Goal: Transaction & Acquisition: Purchase product/service

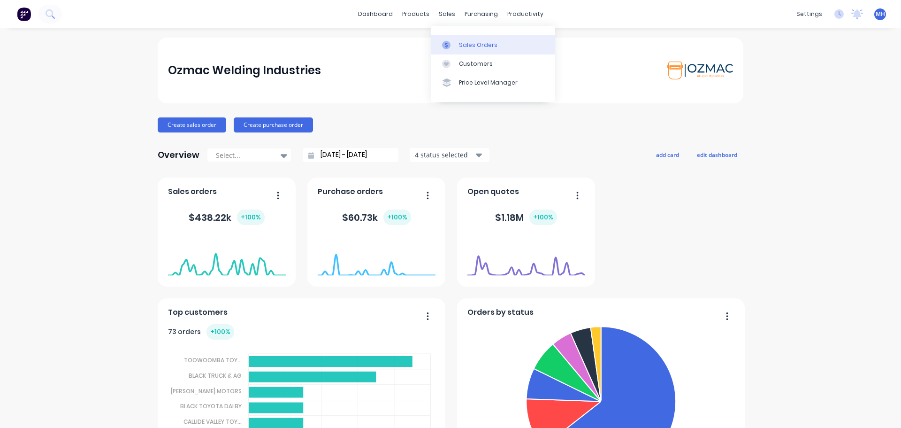
click at [464, 41] on div "Sales Orders" at bounding box center [478, 45] width 38 height 8
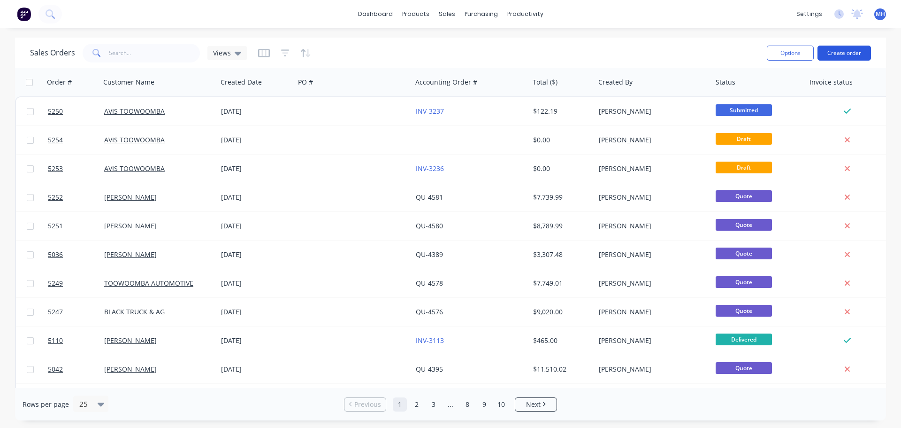
click at [843, 54] on button "Create order" at bounding box center [845, 53] width 54 height 15
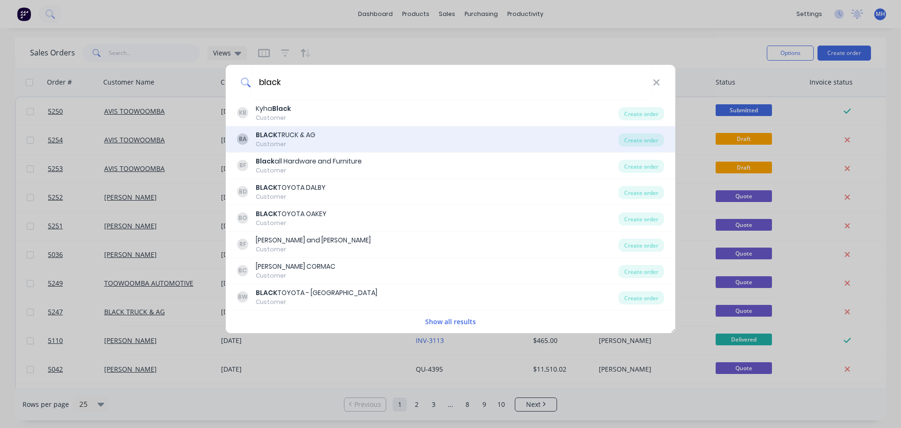
type input "black"
click at [299, 139] on div "BLACK TRUCK & AG" at bounding box center [286, 135] width 60 height 10
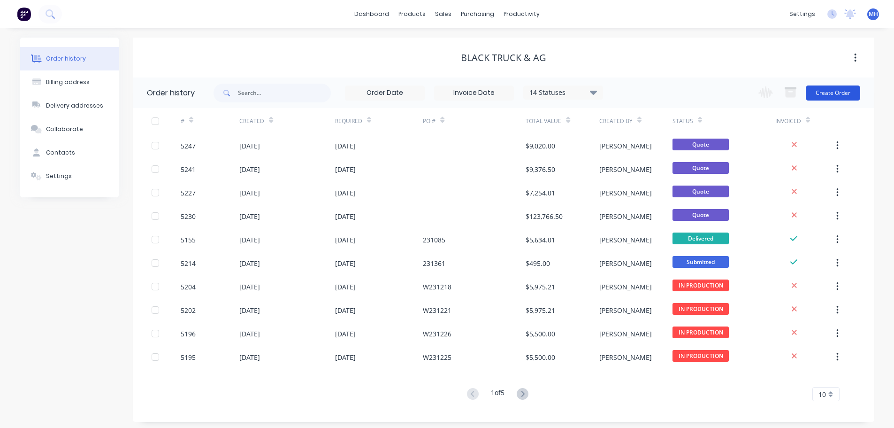
click at [830, 95] on button "Create Order" at bounding box center [833, 92] width 54 height 15
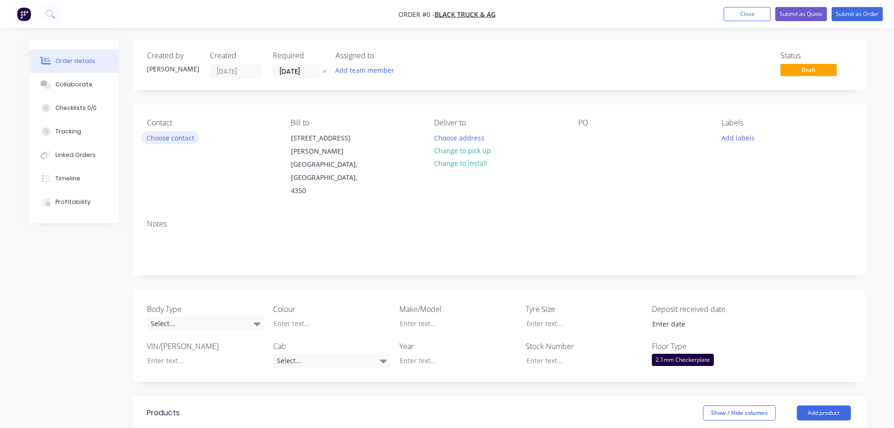
click at [183, 143] on button "Choose contact" at bounding box center [170, 137] width 58 height 13
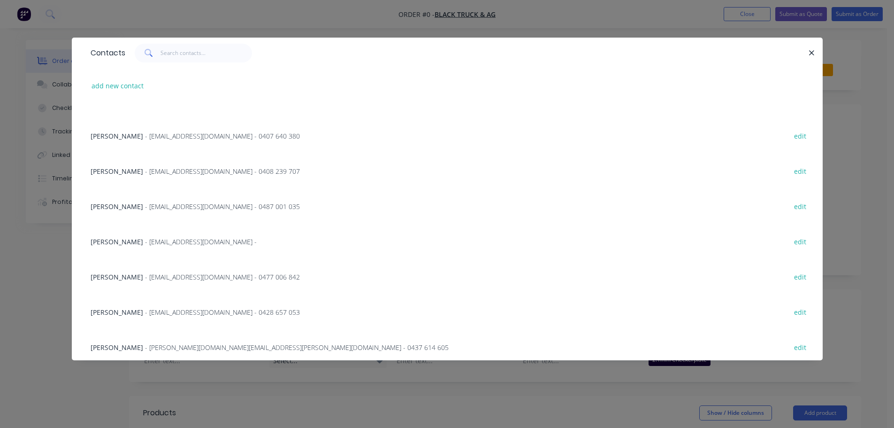
scroll to position [188, 0]
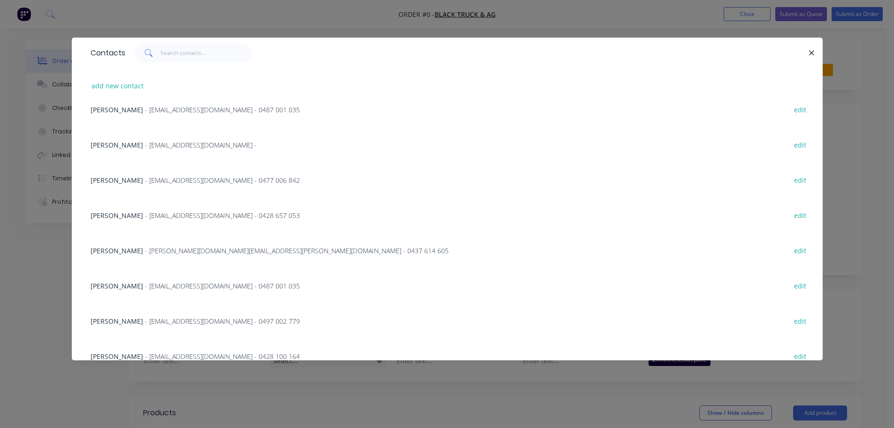
click at [160, 252] on span "- [PERSON_NAME][DOMAIN_NAME][EMAIL_ADDRESS][PERSON_NAME][DOMAIN_NAME] - 0437 61…" at bounding box center [297, 250] width 304 height 9
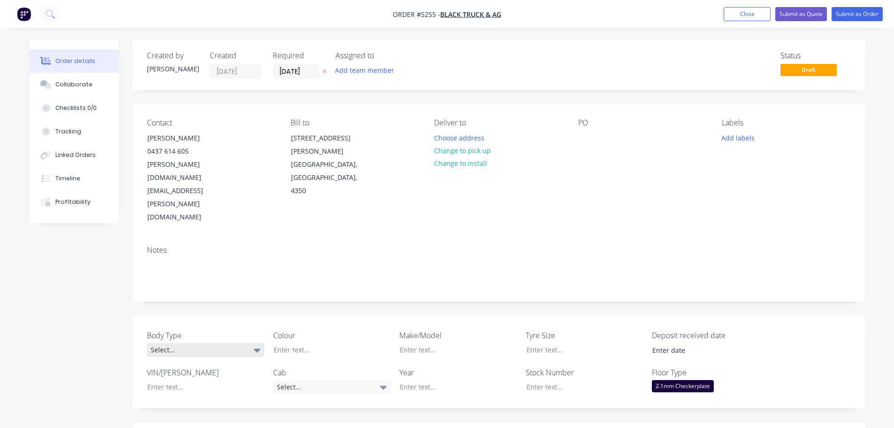
click at [184, 343] on div "Select..." at bounding box center [205, 350] width 117 height 14
click at [183, 333] on div "Cab Chassis" at bounding box center [173, 336] width 39 height 12
click at [326, 380] on div "Select..." at bounding box center [331, 387] width 117 height 14
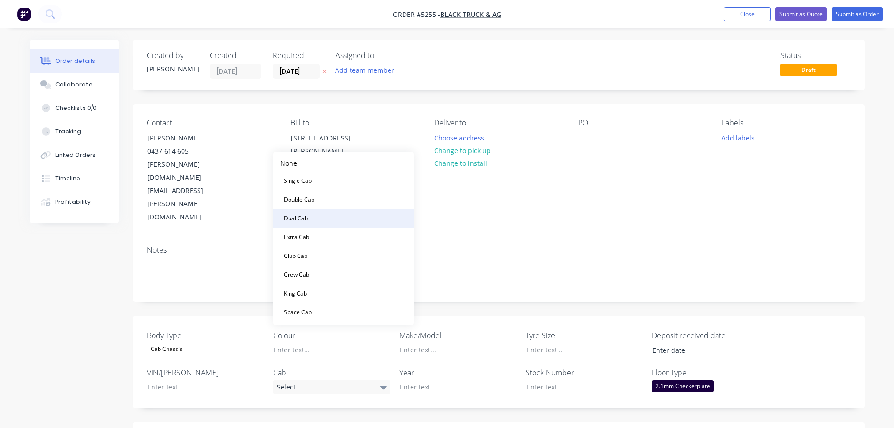
click at [331, 221] on button "Dual Cab" at bounding box center [343, 218] width 141 height 19
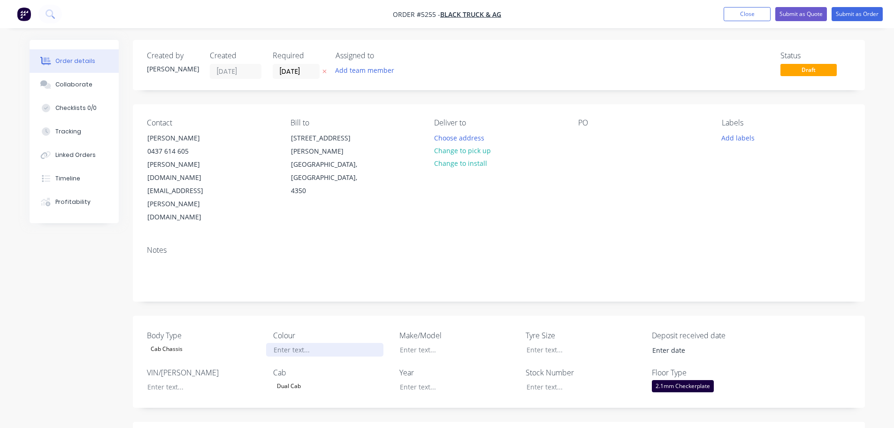
click at [293, 343] on div at bounding box center [324, 350] width 117 height 14
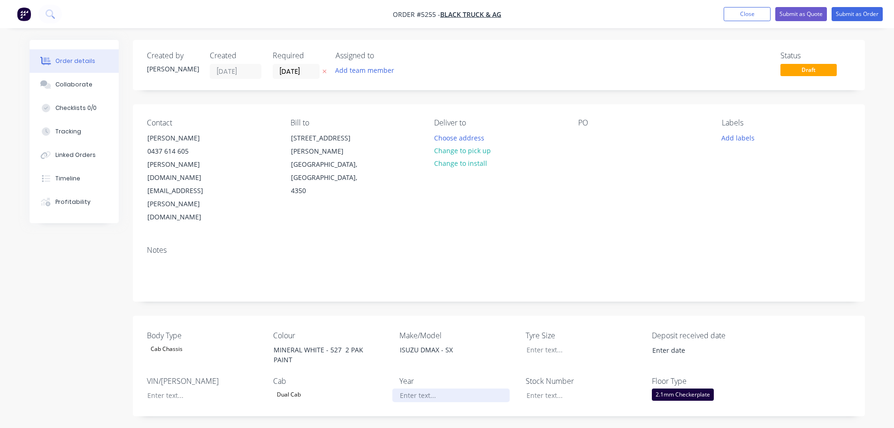
click at [434, 388] on div at bounding box center [450, 395] width 117 height 14
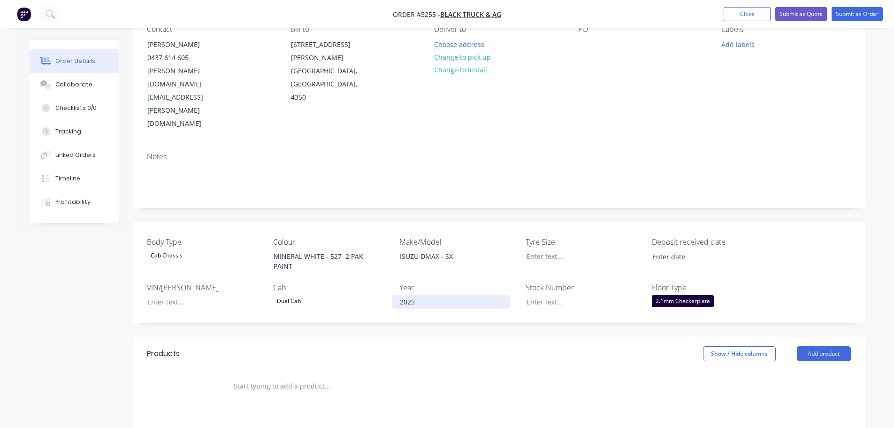
scroll to position [141, 0]
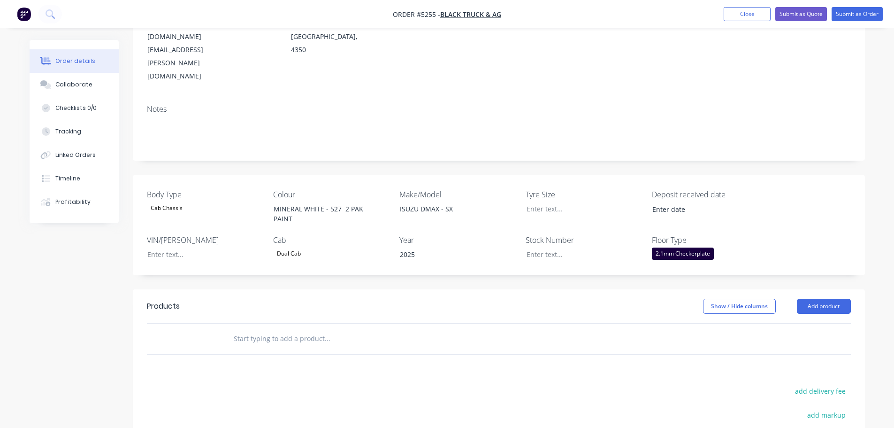
click at [343, 329] on input "text" at bounding box center [327, 338] width 188 height 19
click at [823, 299] on button "Add product" at bounding box center [824, 306] width 54 height 15
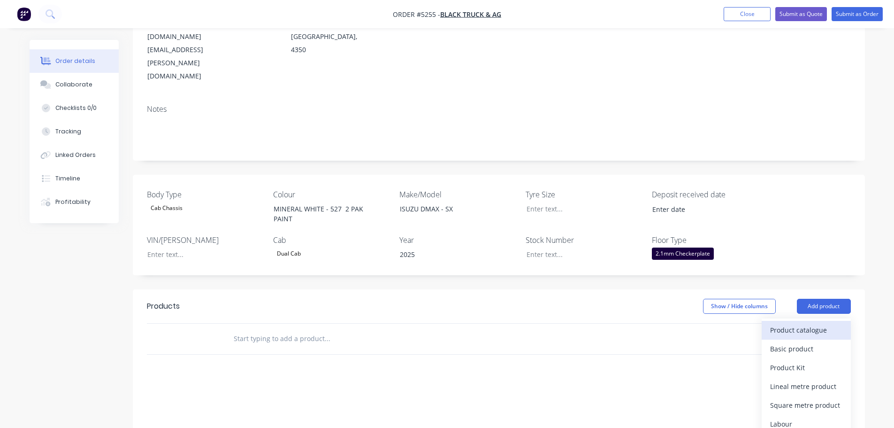
click at [822, 323] on div "Product catalogue" at bounding box center [806, 330] width 72 height 14
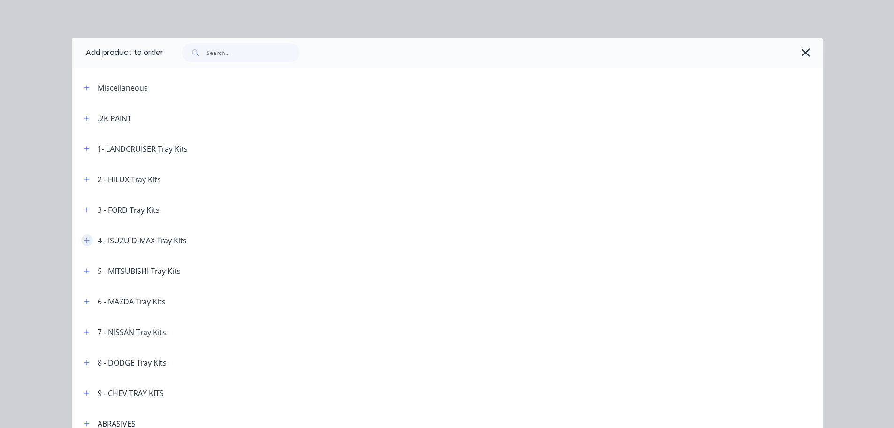
click at [84, 238] on icon "button" at bounding box center [87, 240] width 6 height 7
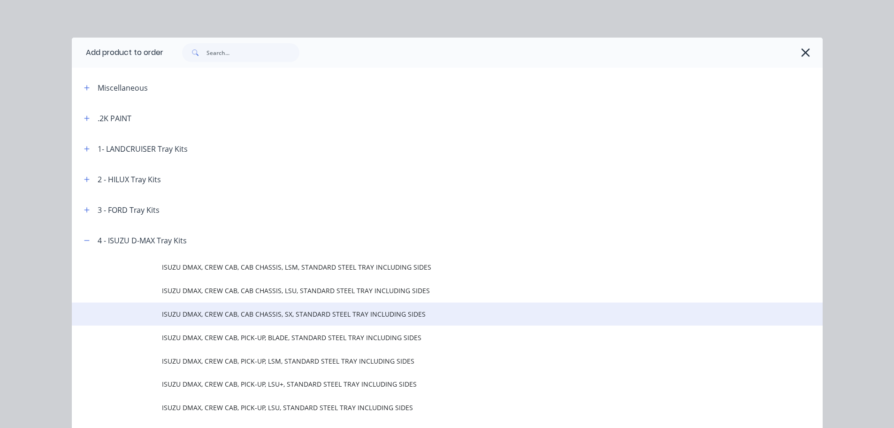
click at [240, 314] on span "ISUZU DMAX, CREW CAB, CAB CHASSIS, SX, STANDARD STEEL TRAY INCLUDING SIDES" at bounding box center [426, 314] width 529 height 10
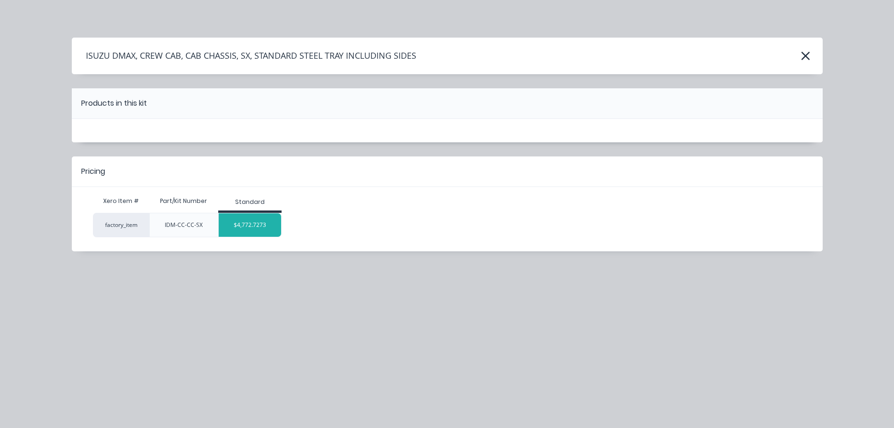
click at [259, 222] on div "$4,772.7273" at bounding box center [250, 224] width 62 height 23
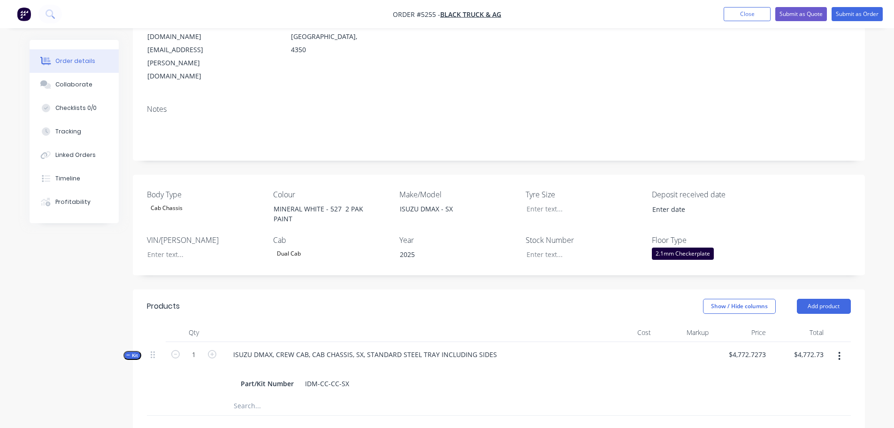
click at [392, 421] on input "text" at bounding box center [327, 430] width 188 height 19
click at [831, 299] on button "Add product" at bounding box center [824, 306] width 54 height 15
click at [815, 323] on div "Product catalogue" at bounding box center [806, 330] width 72 height 14
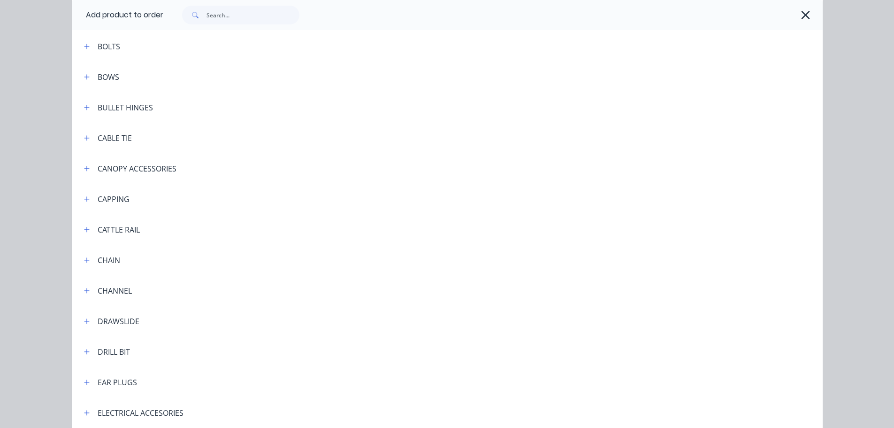
scroll to position [657, 0]
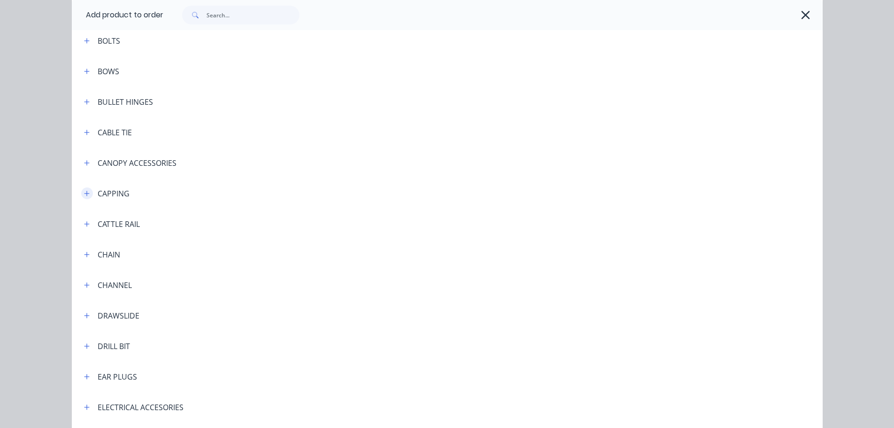
click at [84, 194] on icon "button" at bounding box center [87, 193] width 6 height 7
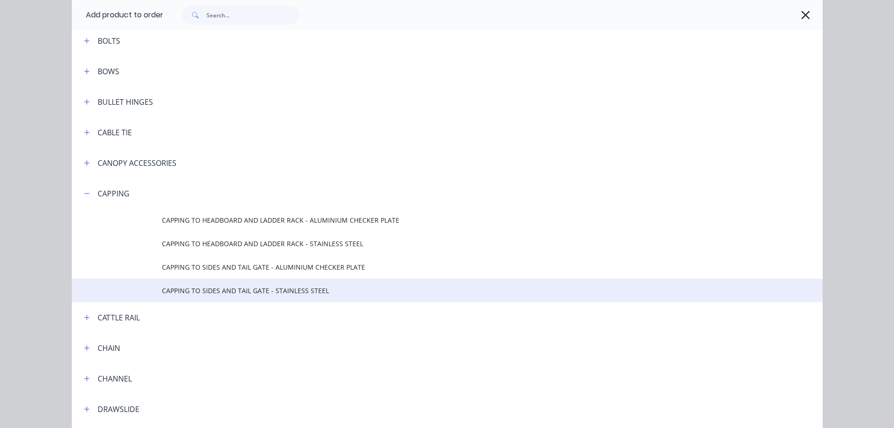
click at [175, 289] on span "CAPPING TO SIDES AND TAIL GATE - STAINLESS STEEL" at bounding box center [426, 290] width 529 height 10
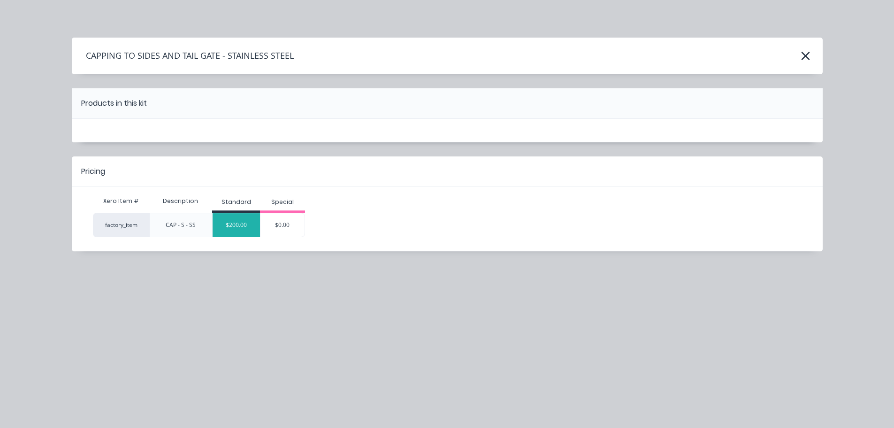
click at [232, 225] on div "$200.00" at bounding box center [236, 224] width 47 height 23
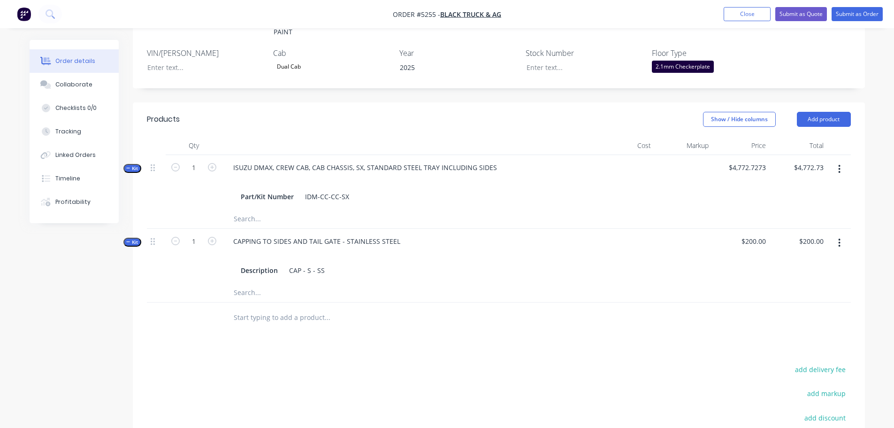
scroll to position [329, 0]
click at [287, 307] on input "text" at bounding box center [327, 316] width 188 height 19
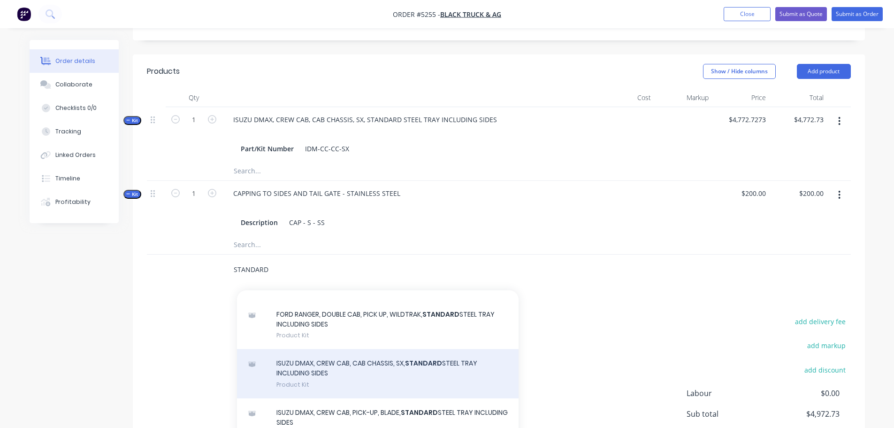
scroll to position [47, 0]
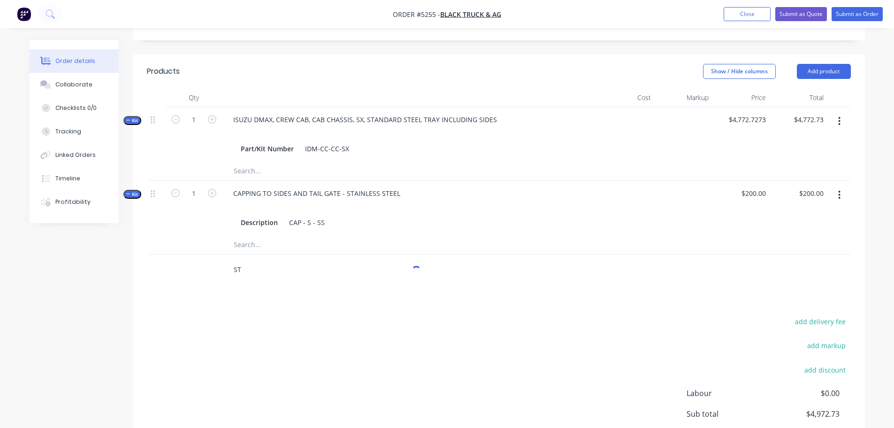
type input "S"
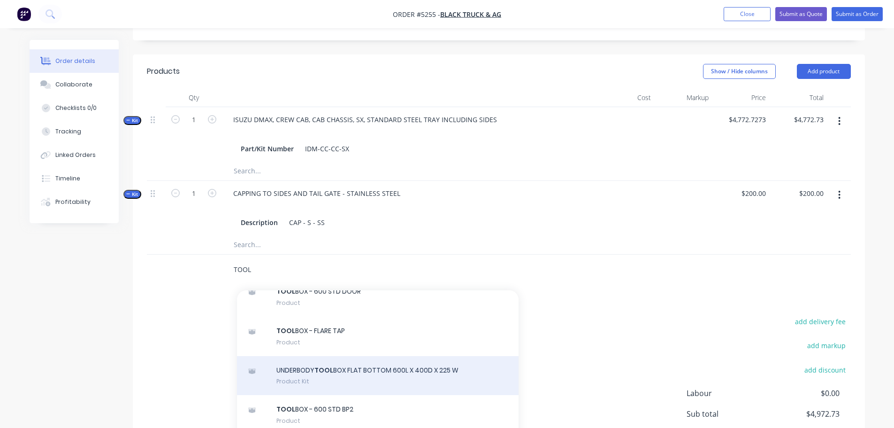
type input "TOOL"
click at [293, 356] on div "UNDERBODY TOOL BOX FLAT BOTTOM 600L X 400D X 225 W Product Kit" at bounding box center [378, 375] width 282 height 39
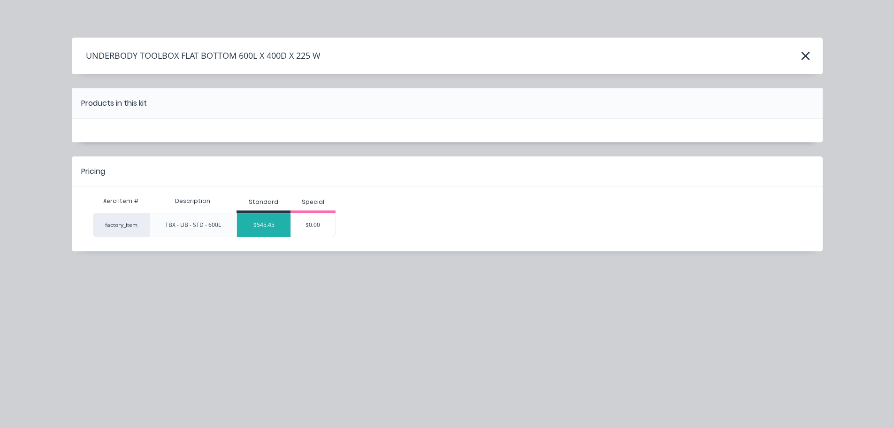
click at [268, 226] on div "$545.45" at bounding box center [264, 224] width 54 height 23
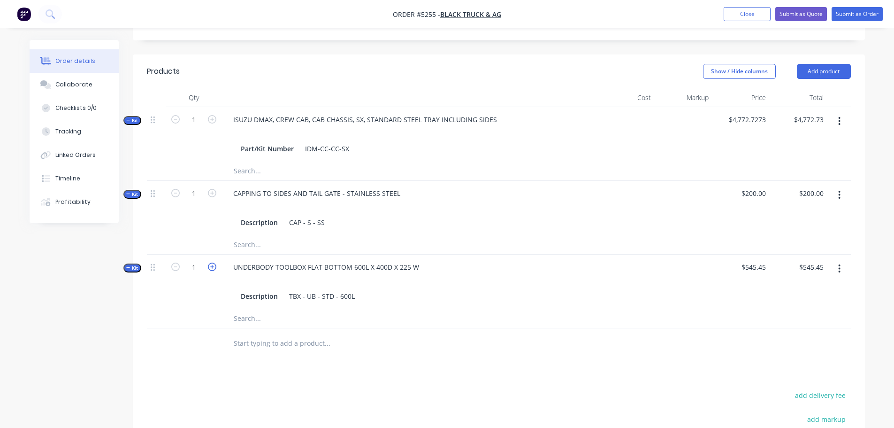
click at [215, 262] on icon "button" at bounding box center [212, 266] width 8 height 8
type input "2"
type input "$1,090.90"
click at [286, 334] on input "text" at bounding box center [327, 343] width 188 height 19
type input "M"
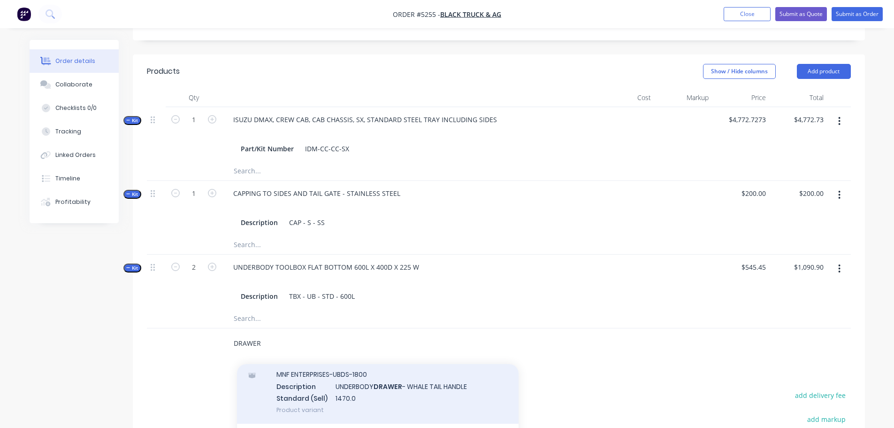
scroll to position [469, 0]
type input "DRAWER"
click at [327, 360] on div "MNF ENTERPRISES-UBD-1800SL-CL Description UNDERBODY DRAWER - SLAM LOCK HANDLE 1…" at bounding box center [378, 391] width 282 height 63
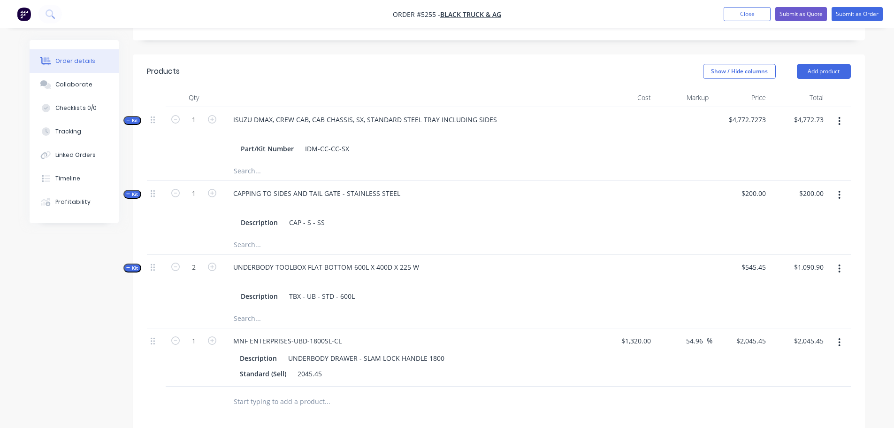
click at [253, 392] on input "text" at bounding box center [327, 401] width 188 height 19
type input "WATER"
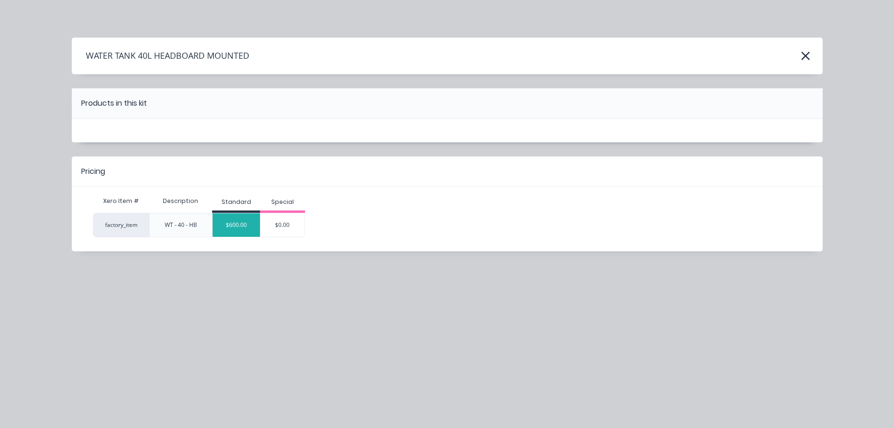
click at [242, 222] on div "$600.00" at bounding box center [236, 224] width 47 height 23
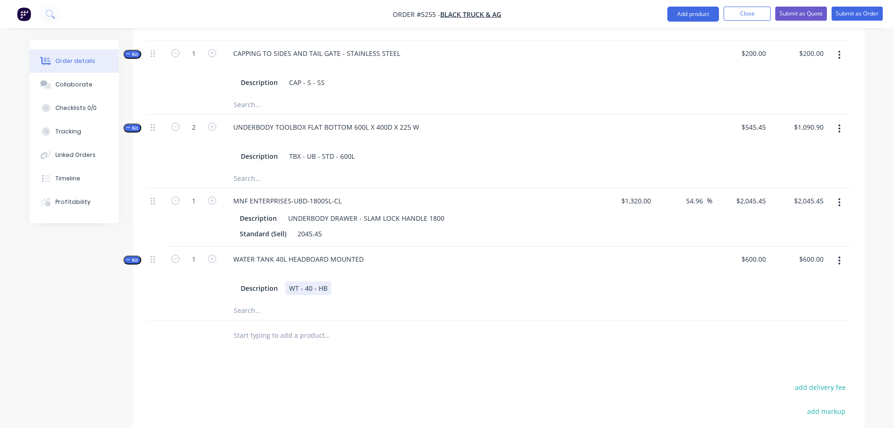
scroll to position [516, 0]
click at [276, 325] on input "text" at bounding box center [327, 334] width 188 height 19
type input "WORK"
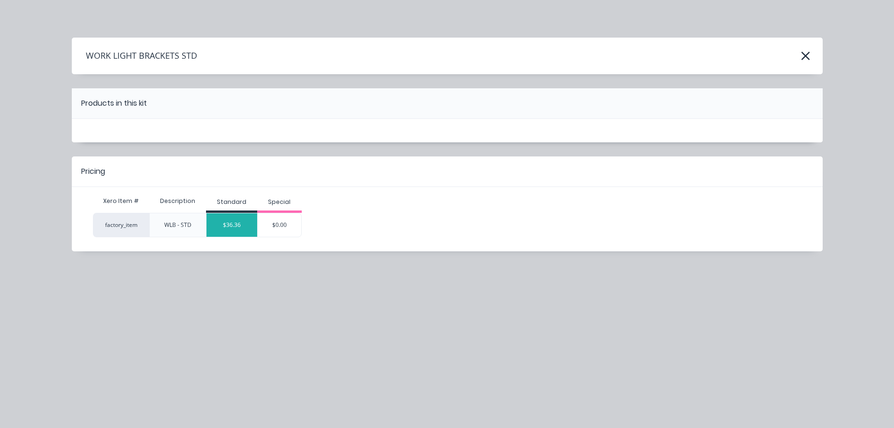
click at [236, 223] on div "$36.36" at bounding box center [232, 224] width 51 height 23
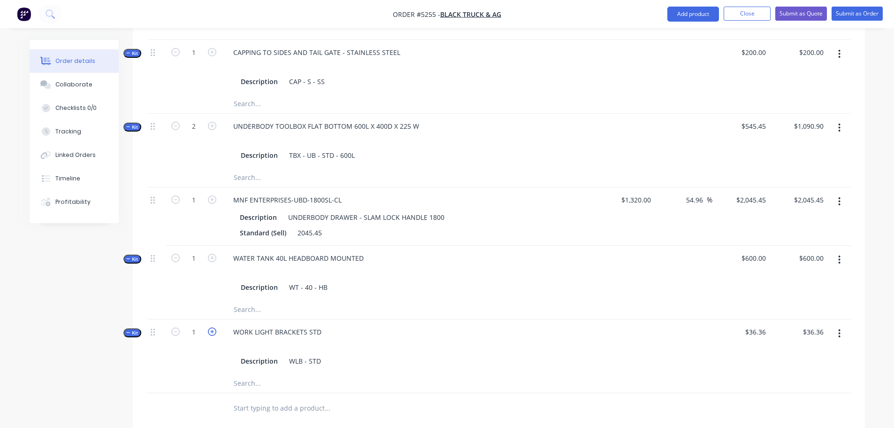
click at [215, 327] on icon "button" at bounding box center [212, 331] width 8 height 8
type input "2"
type input "$72.72"
click at [323, 325] on div "WORK LIGHT BRACKETS STD" at bounding box center [277, 332] width 103 height 14
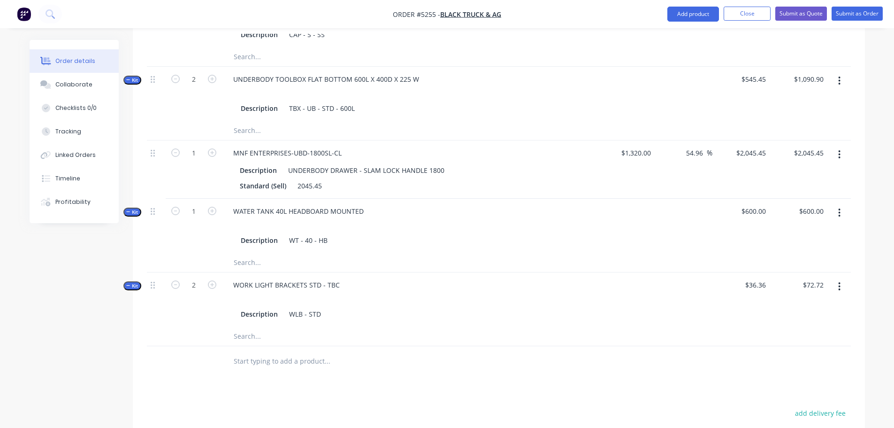
click at [293, 352] on input "text" at bounding box center [327, 361] width 188 height 19
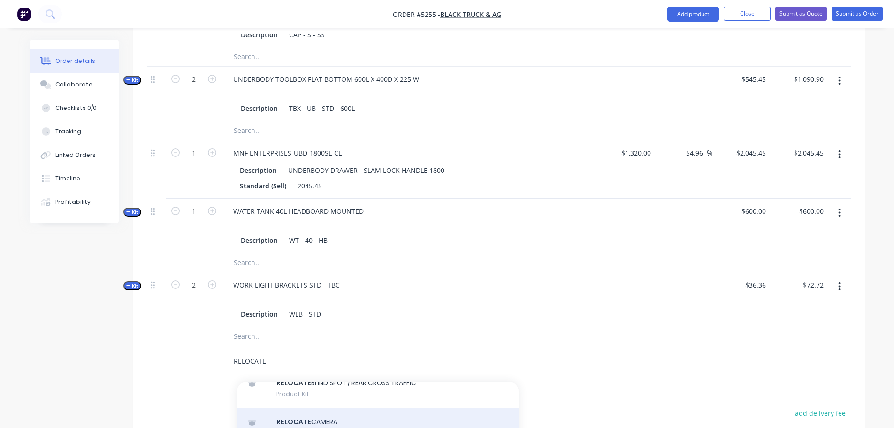
scroll to position [101, 0]
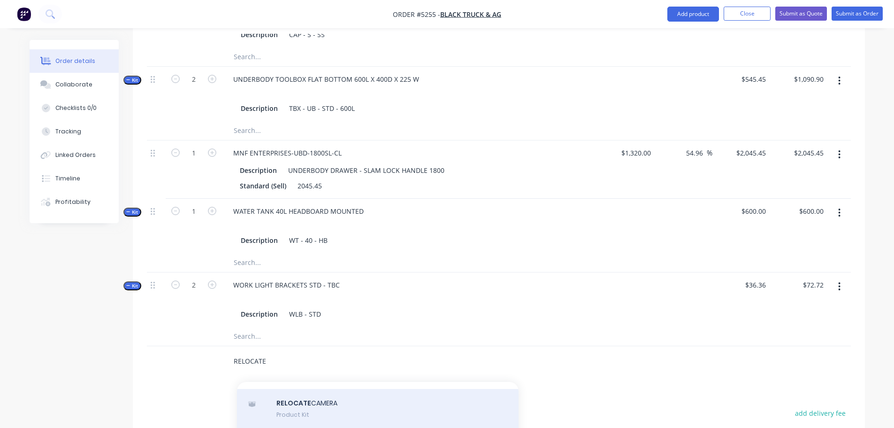
type input "RELOCATE"
click at [325, 389] on div "RELOCATE CAMERA Product Kit" at bounding box center [378, 408] width 282 height 39
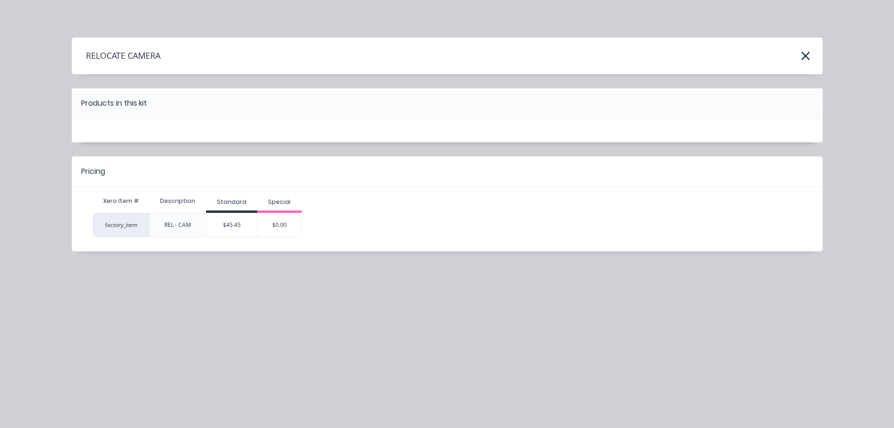
click at [234, 225] on div "$45.45" at bounding box center [232, 224] width 51 height 23
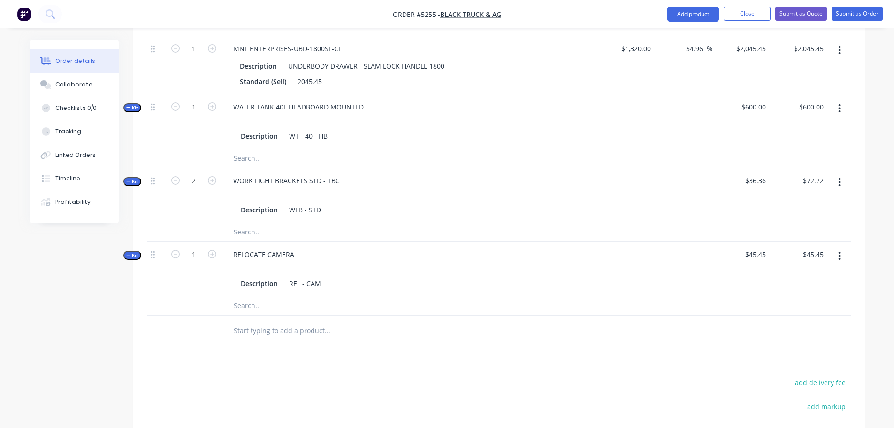
scroll to position [751, 0]
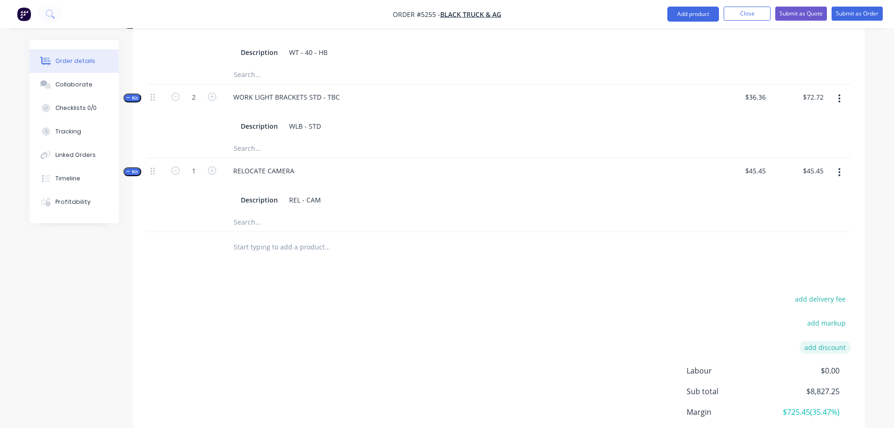
click at [817, 341] on button "add discount" at bounding box center [825, 347] width 51 height 13
click at [696, 341] on input at bounding box center [737, 348] width 89 height 14
type input "DEALER DISCOUNT"
click at [811, 341] on input at bounding box center [814, 348] width 42 height 14
type input "10%"
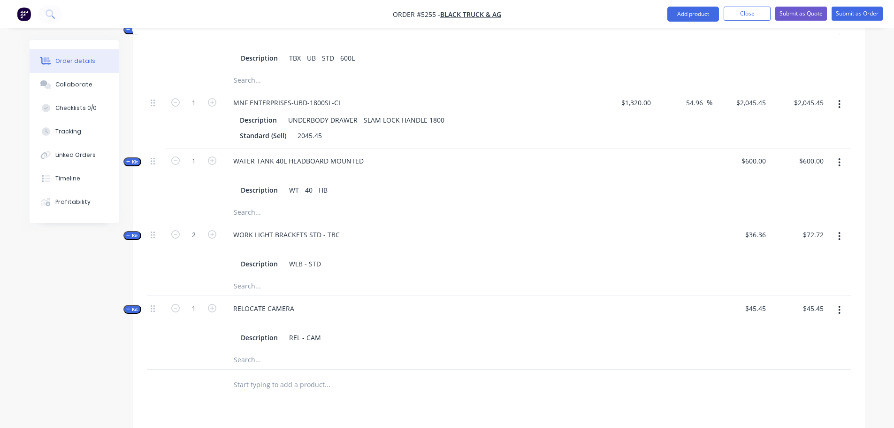
scroll to position [466, 0]
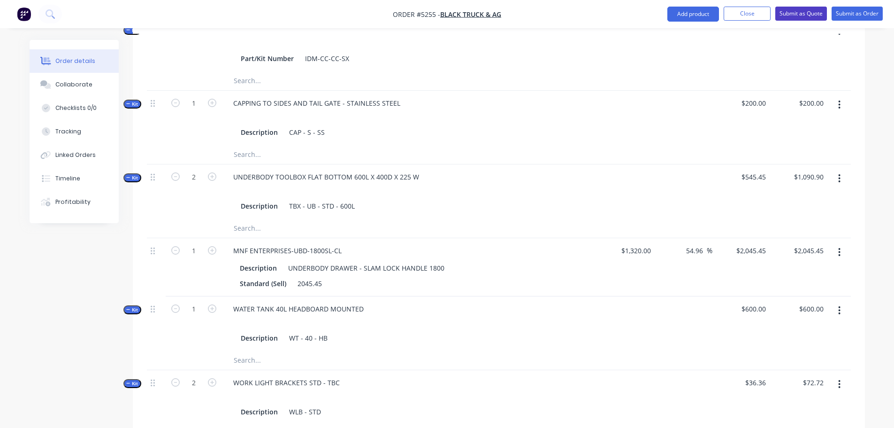
click at [805, 12] on button "Submit as Quote" at bounding box center [802, 14] width 52 height 14
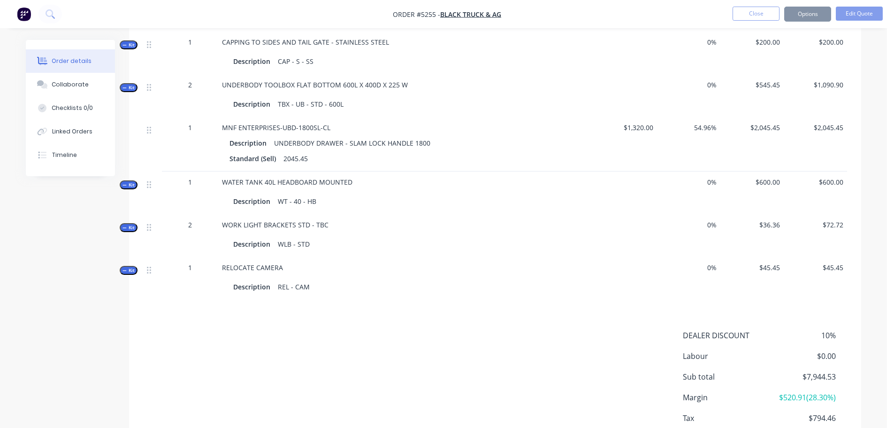
scroll to position [0, 0]
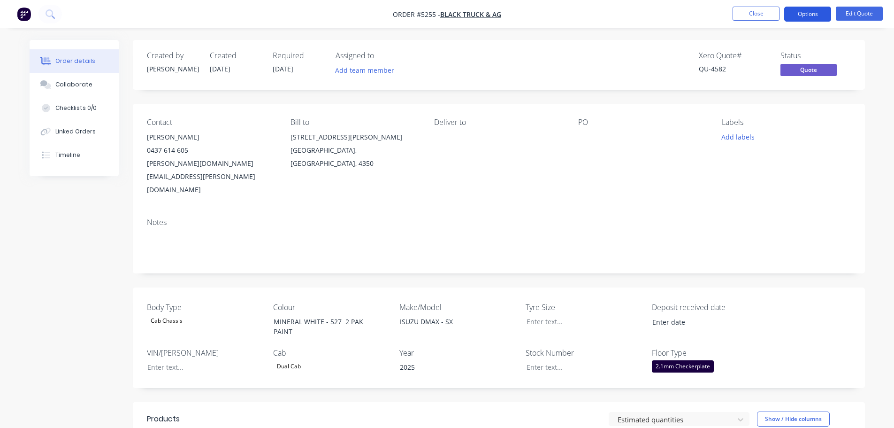
click at [806, 13] on button "Options" at bounding box center [808, 14] width 47 height 15
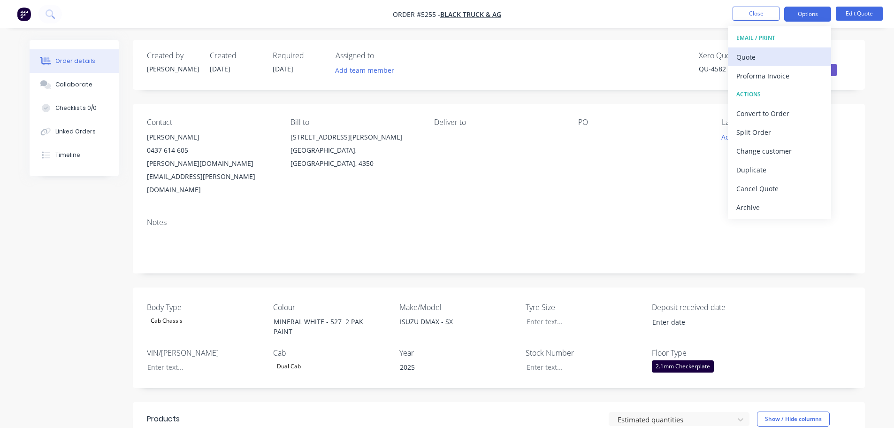
click at [774, 57] on div "Quote" at bounding box center [780, 57] width 86 height 14
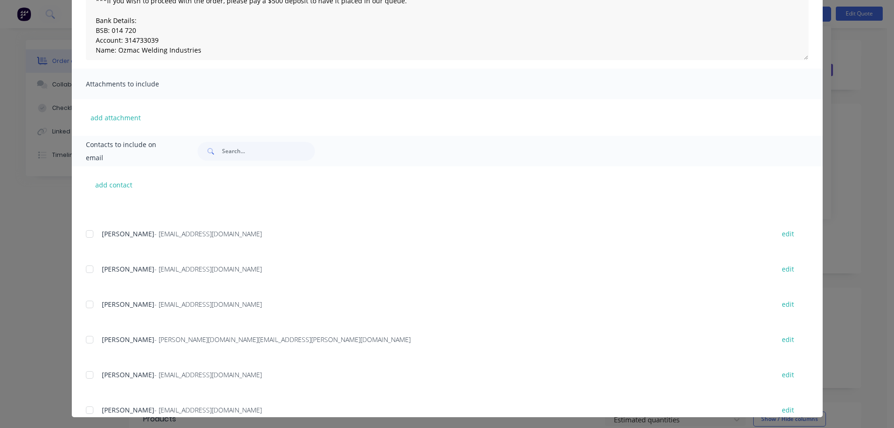
scroll to position [188, 0]
click at [84, 340] on div at bounding box center [89, 338] width 19 height 19
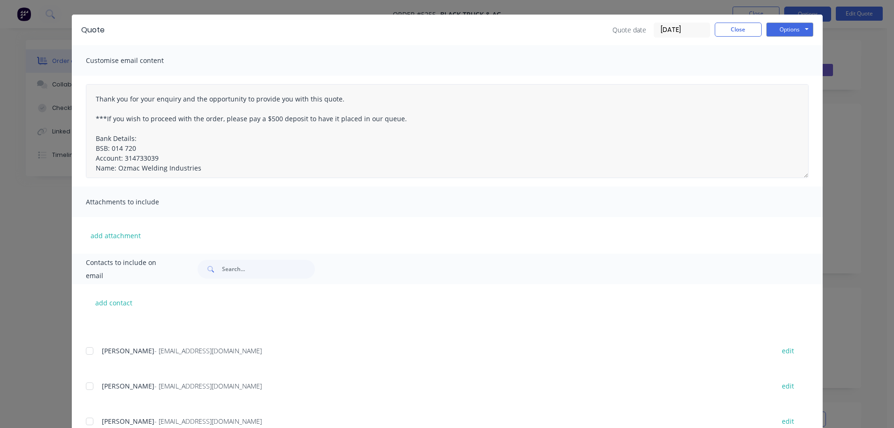
scroll to position [0, 0]
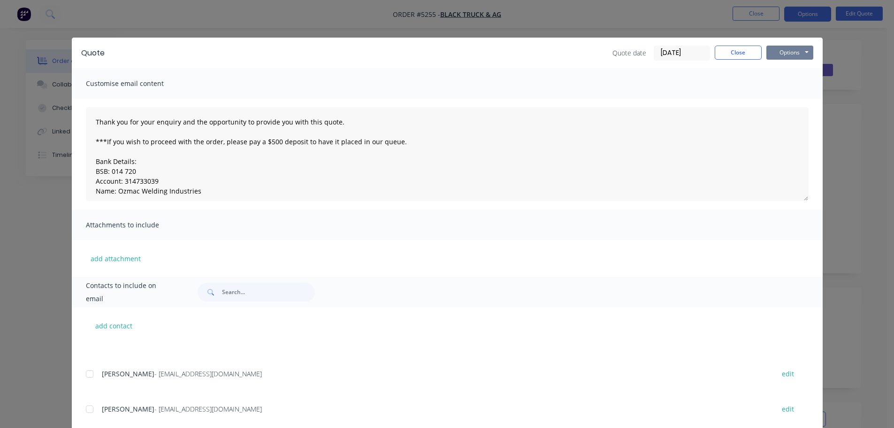
click at [785, 50] on button "Options" at bounding box center [790, 53] width 47 height 14
click at [783, 99] on button "Email" at bounding box center [797, 99] width 60 height 15
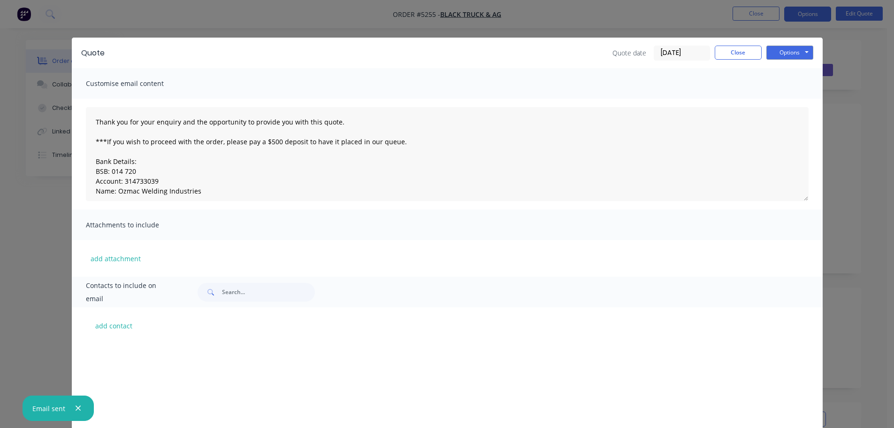
scroll to position [188, 0]
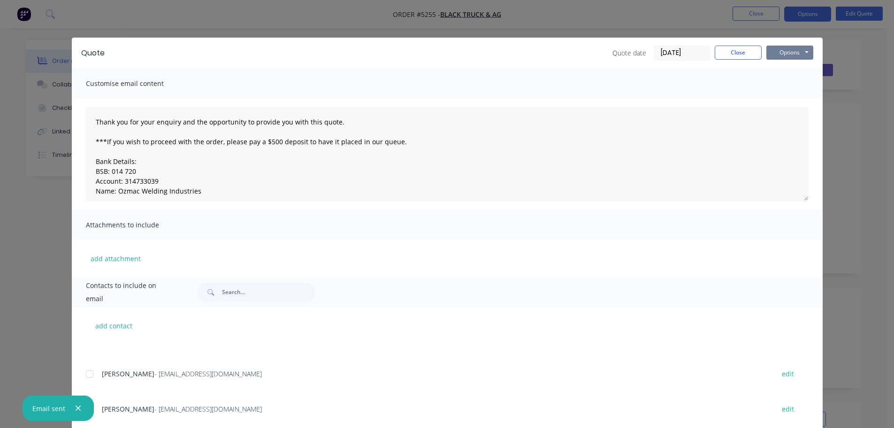
click at [791, 51] on button "Options" at bounding box center [790, 53] width 47 height 14
click at [784, 82] on button "Print" at bounding box center [797, 84] width 60 height 15
click at [736, 54] on button "Close" at bounding box center [738, 53] width 47 height 14
